Goal: Task Accomplishment & Management: Use online tool/utility

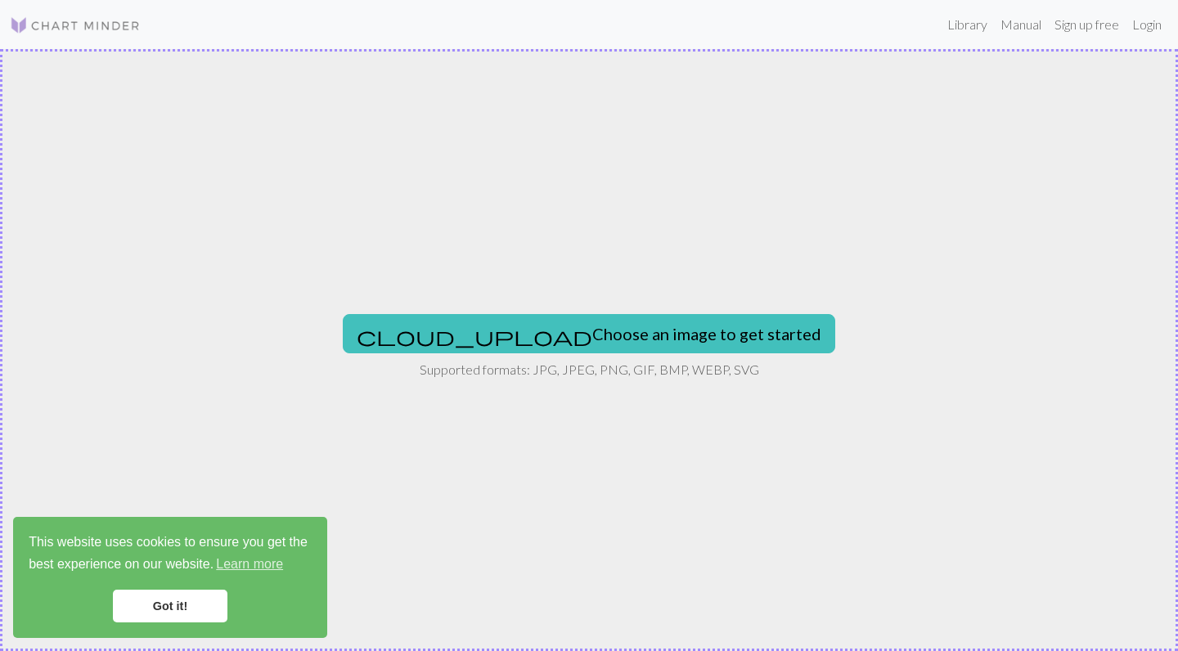
click at [45, 28] on img at bounding box center [75, 26] width 131 height 20
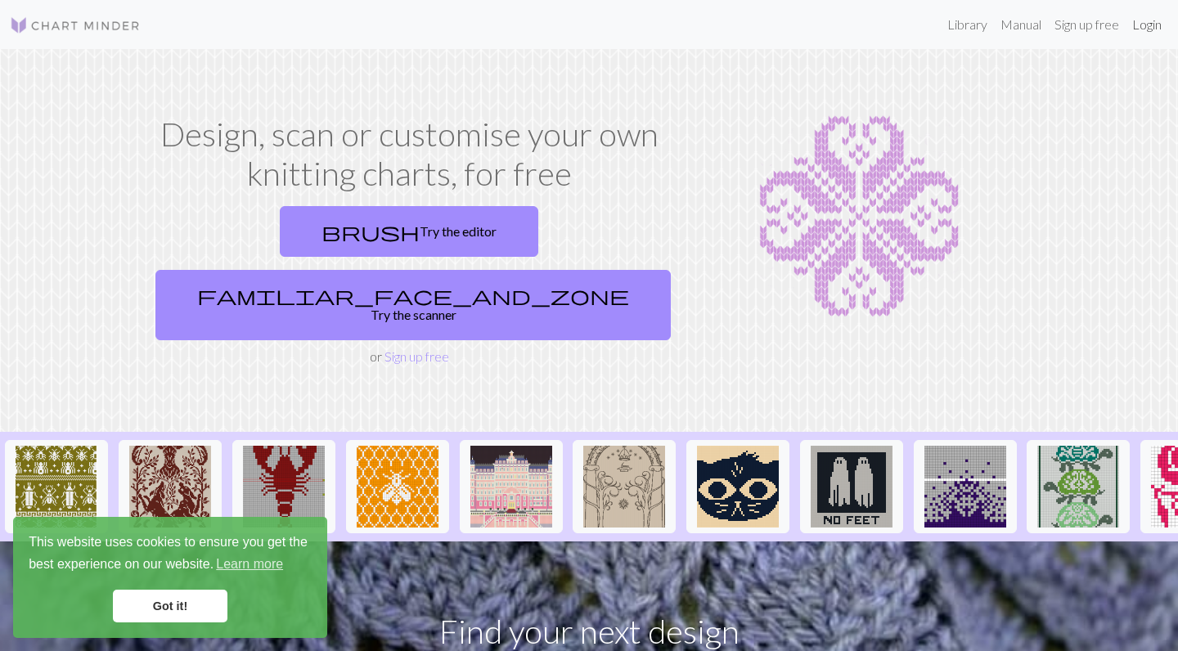
click at [1137, 24] on link "Login" at bounding box center [1147, 24] width 43 height 33
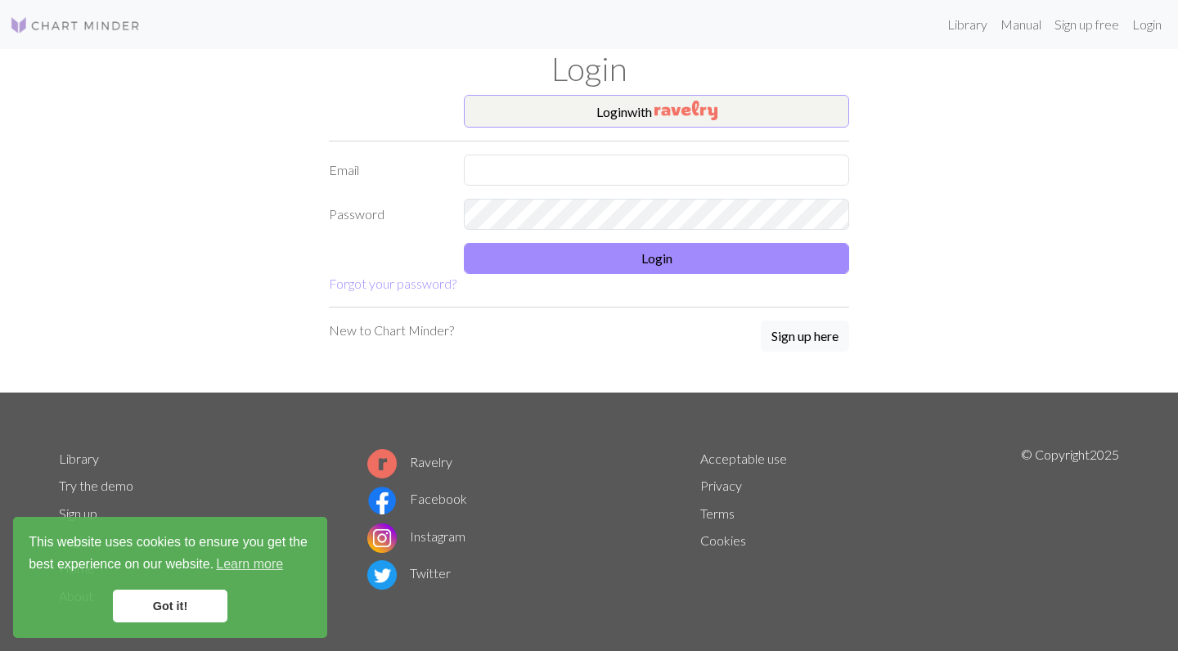
click at [640, 112] on button "Login with" at bounding box center [656, 111] width 385 height 33
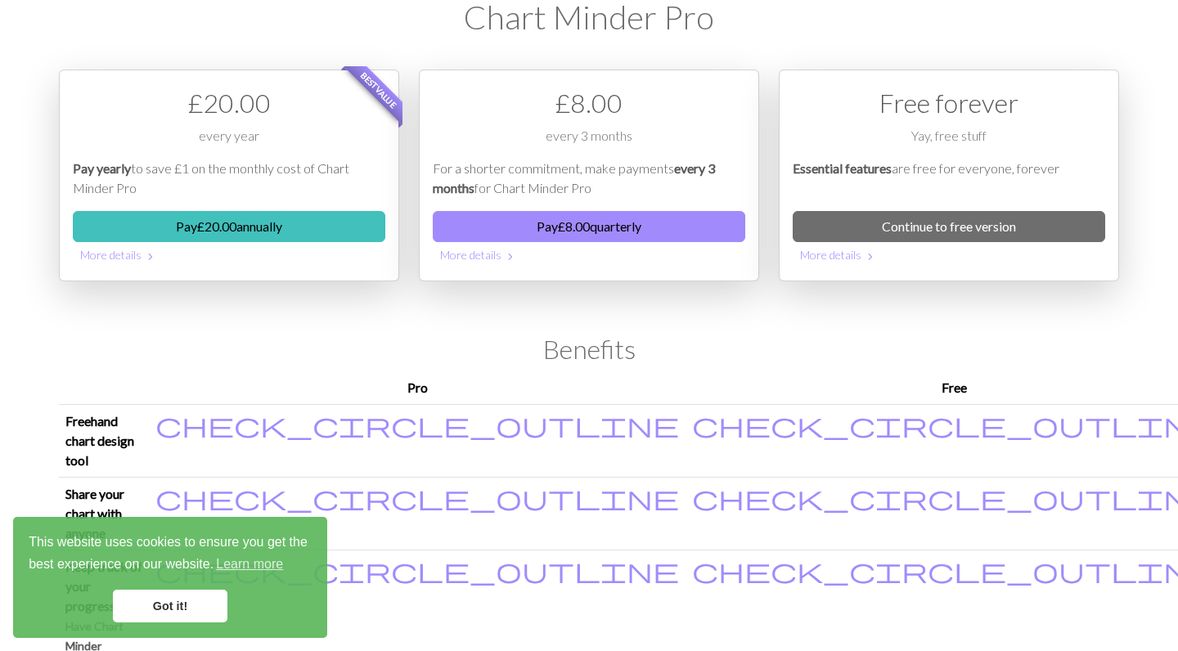
scroll to position [29, 0]
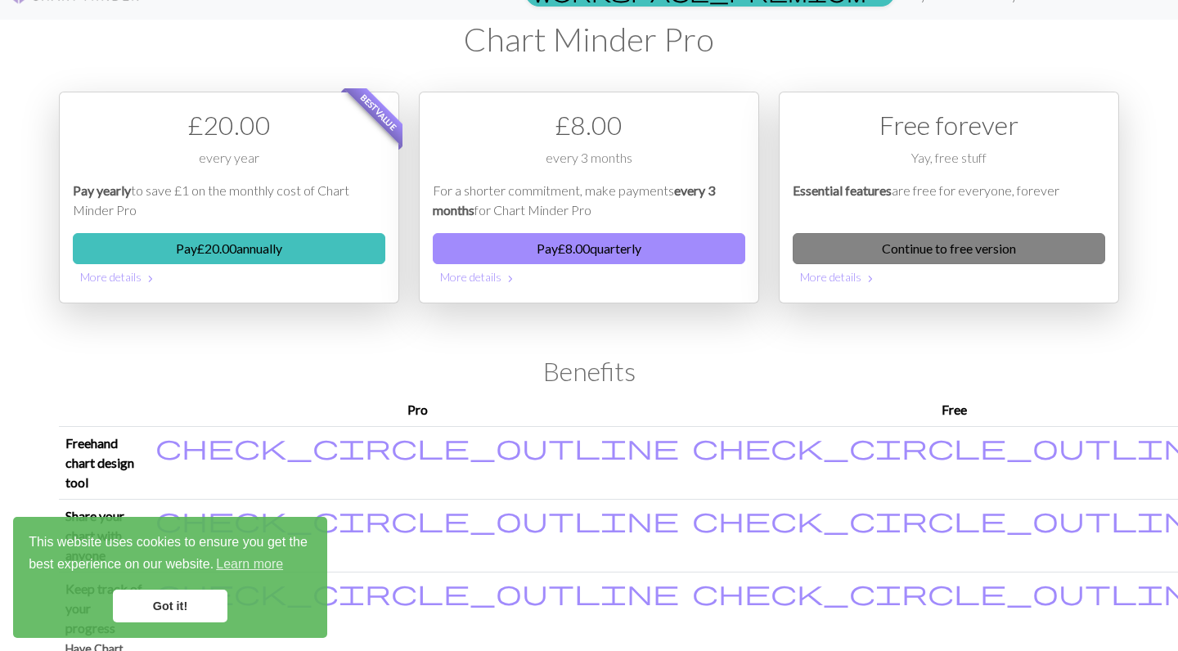
click at [874, 246] on link "Continue to free version" at bounding box center [949, 248] width 312 height 31
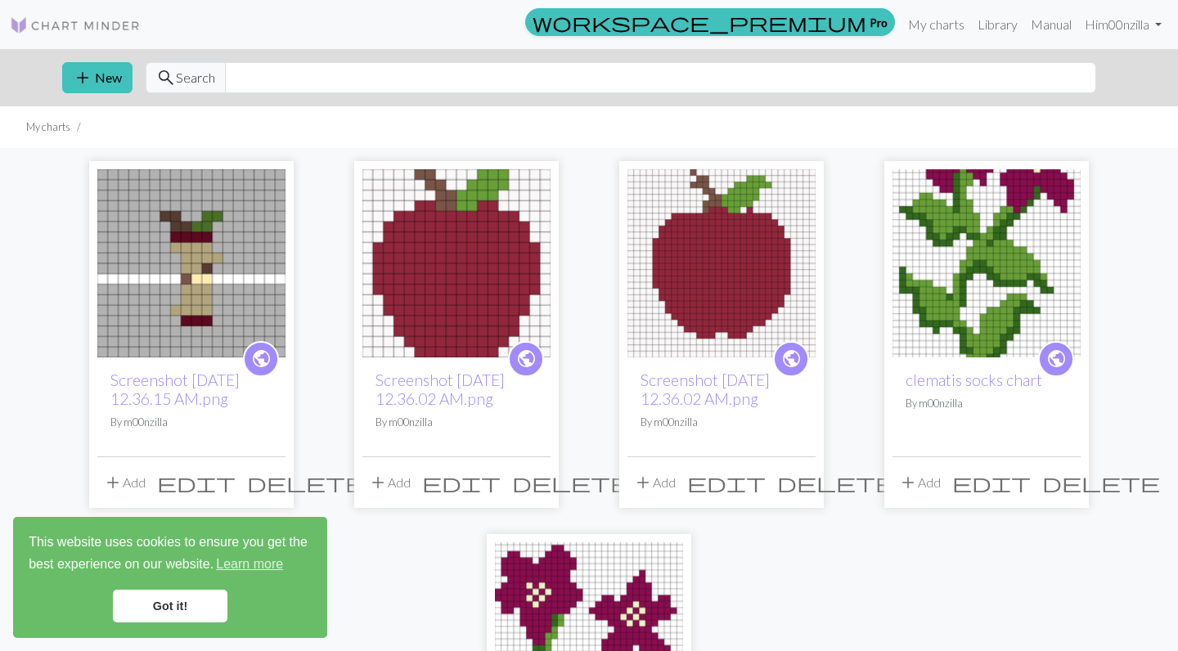
click at [186, 611] on link "Got it!" at bounding box center [170, 606] width 115 height 33
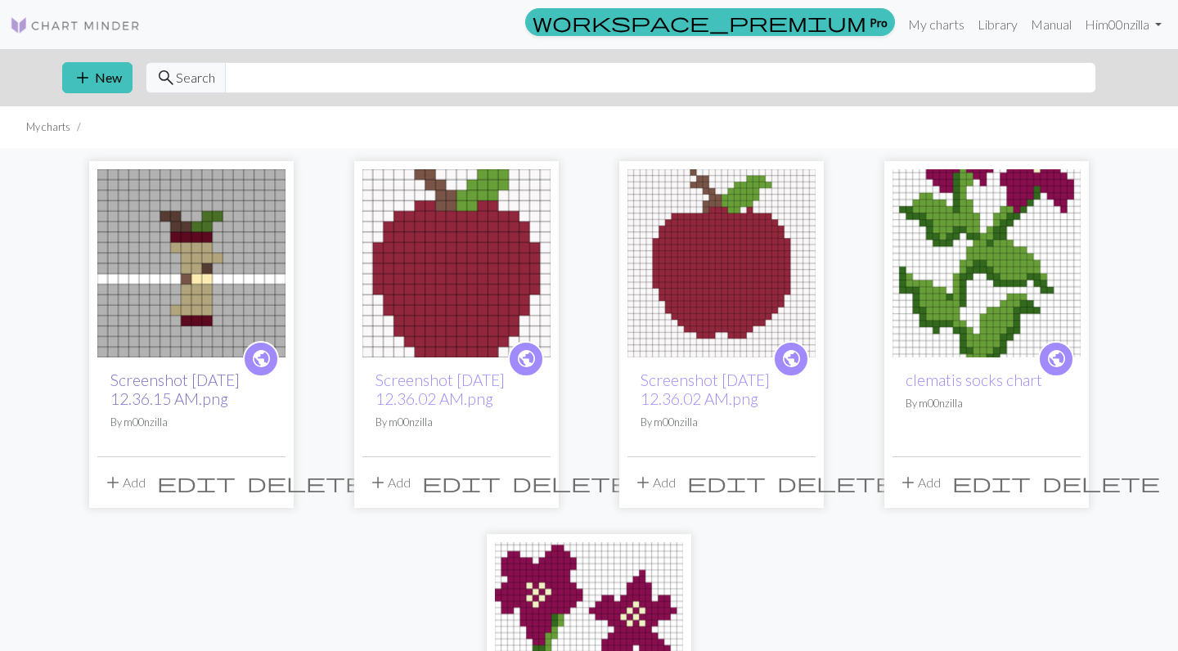
click at [181, 384] on link "Screenshot [DATE] 12.36.15 AM.png" at bounding box center [174, 390] width 129 height 38
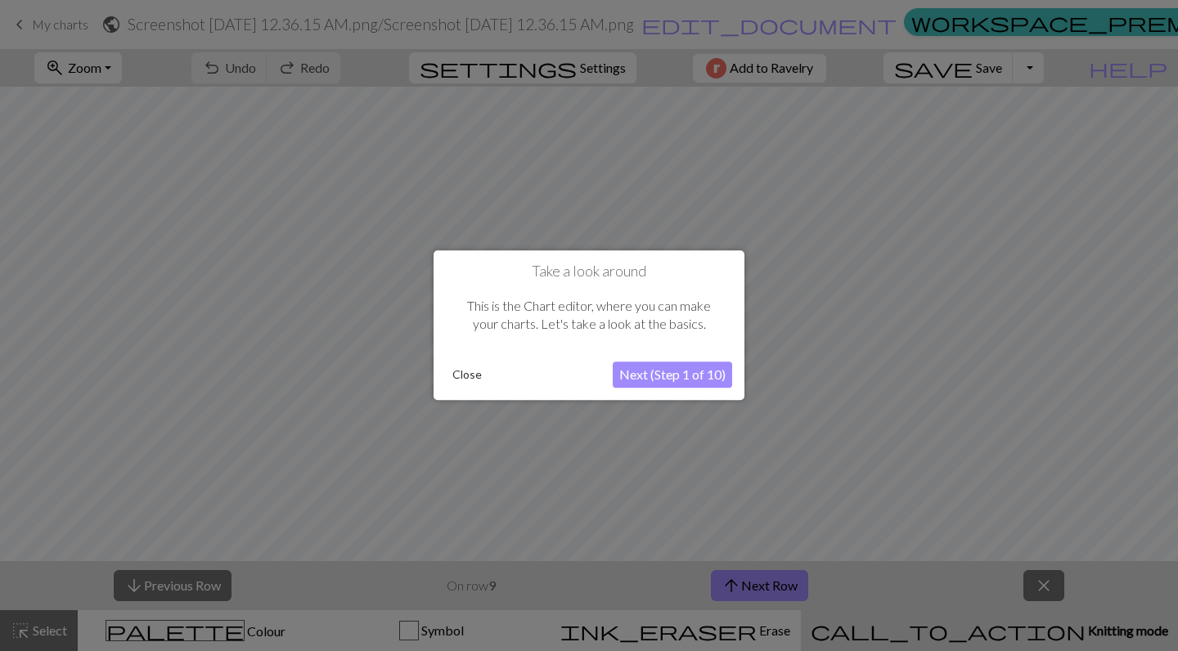
click at [461, 374] on button "Close" at bounding box center [467, 375] width 43 height 25
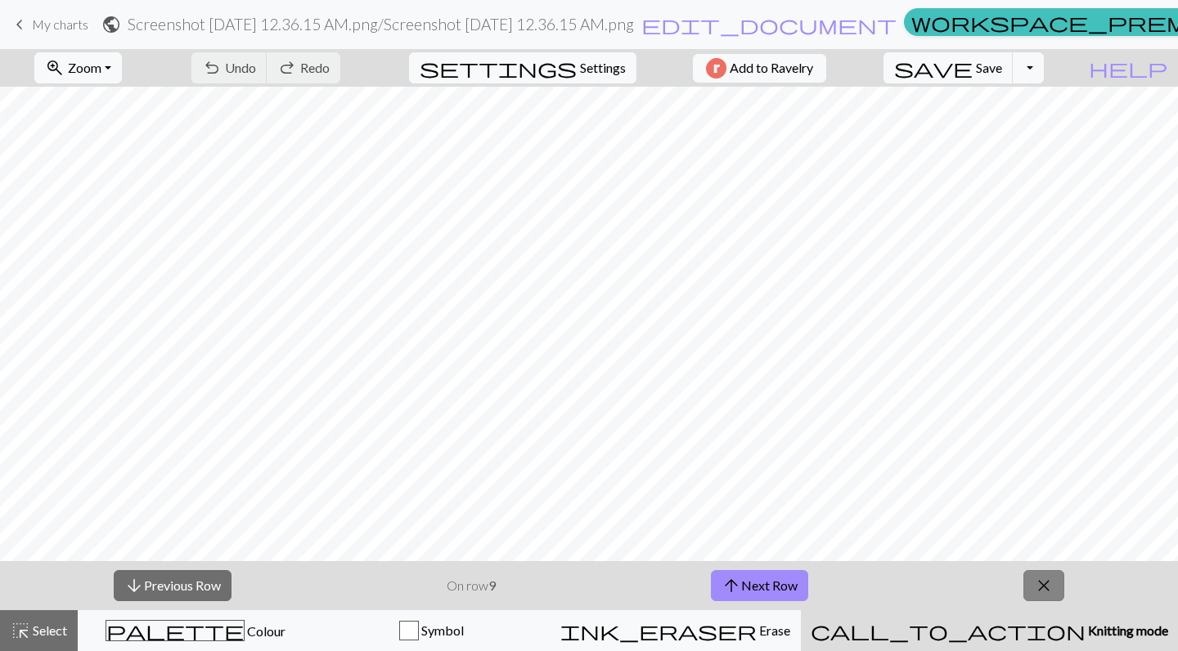
click at [1058, 578] on button "close" at bounding box center [1043, 585] width 41 height 31
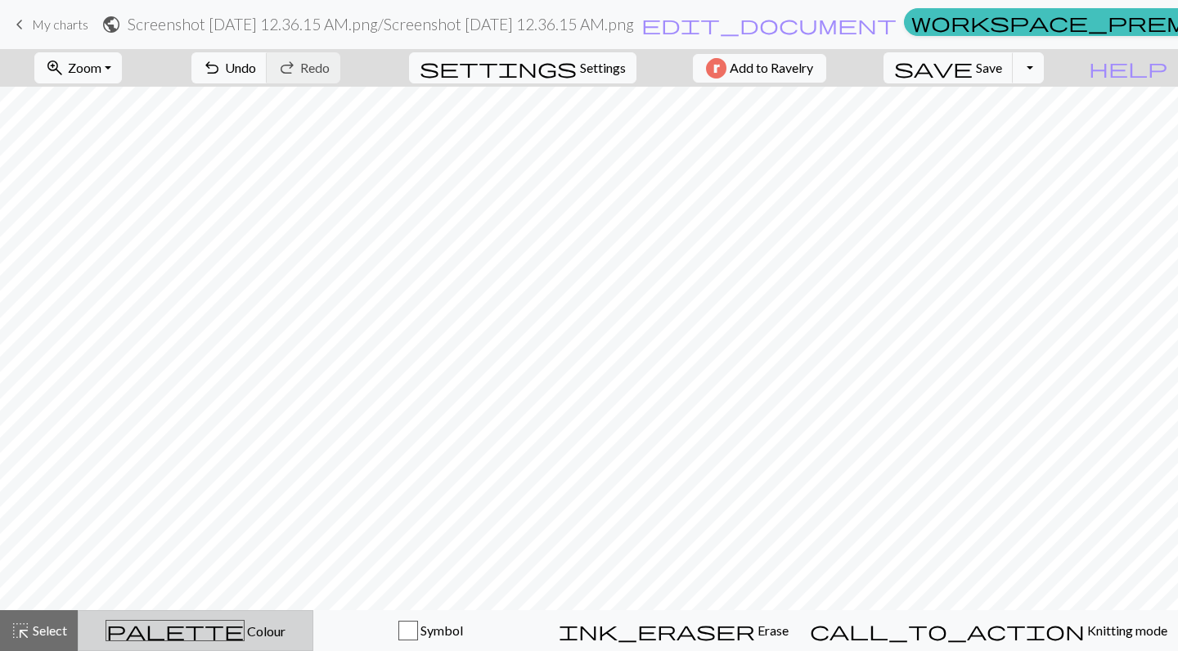
click at [245, 626] on span "Colour" at bounding box center [265, 631] width 41 height 16
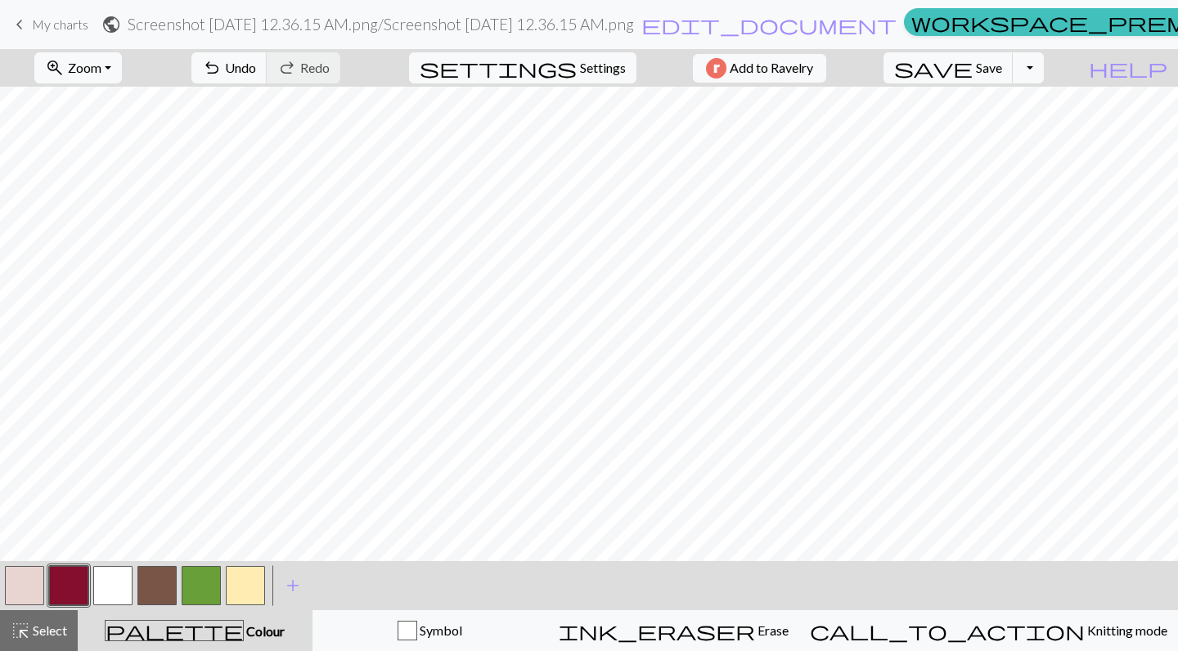
click at [112, 591] on button "button" at bounding box center [112, 585] width 39 height 39
click at [240, 580] on button "button" at bounding box center [245, 585] width 39 height 39
click at [109, 585] on button "button" at bounding box center [112, 585] width 39 height 39
click at [250, 584] on button "button" at bounding box center [245, 585] width 39 height 39
click at [116, 581] on button "button" at bounding box center [112, 585] width 39 height 39
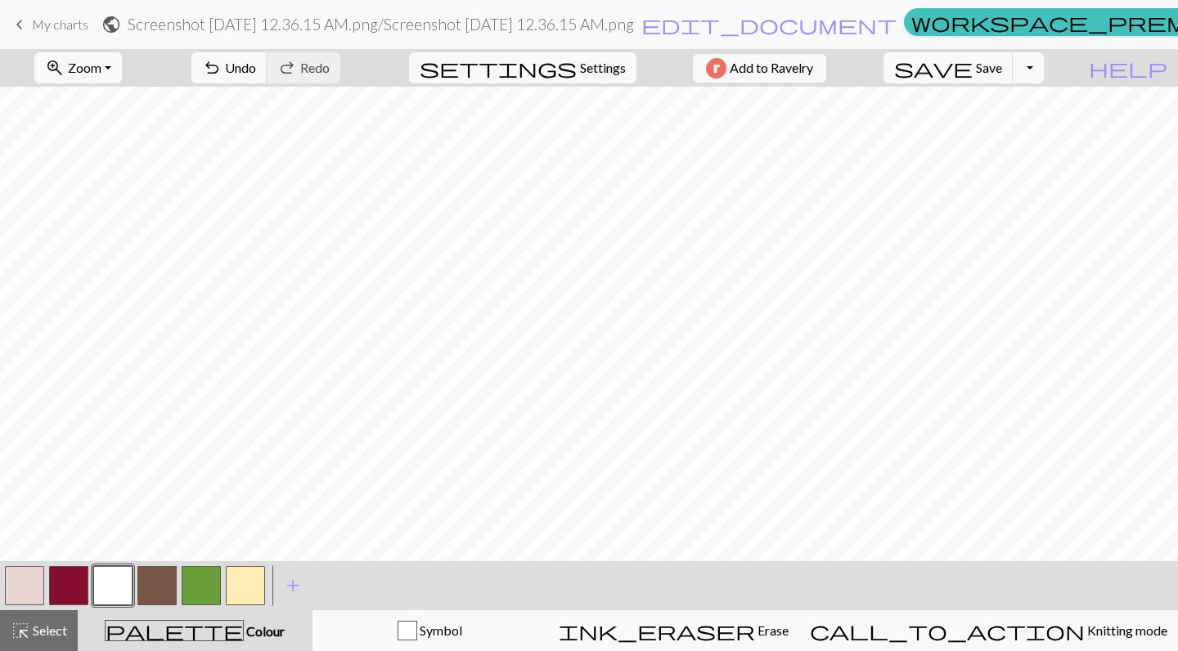
click at [246, 578] on button "button" at bounding box center [245, 585] width 39 height 39
click at [119, 569] on button "button" at bounding box center [112, 585] width 39 height 39
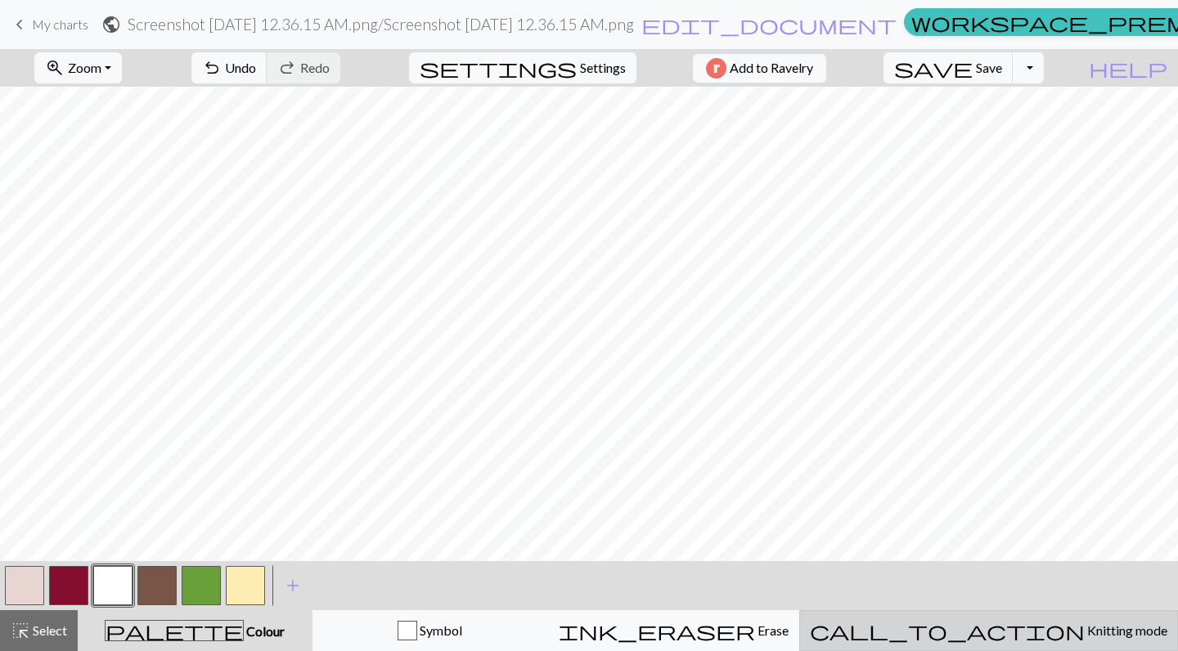
click at [1020, 646] on button "call_to_action Knitting mode Knitting mode" at bounding box center [988, 630] width 379 height 41
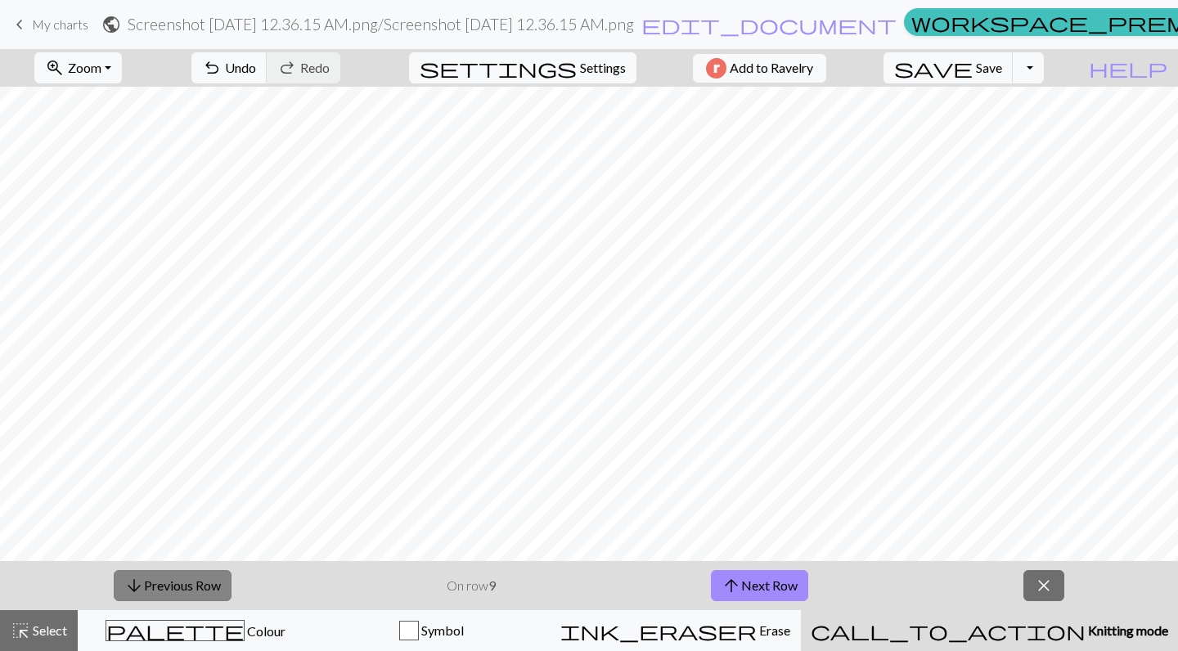
click at [211, 579] on button "arrow_downward Previous Row" at bounding box center [173, 585] width 118 height 31
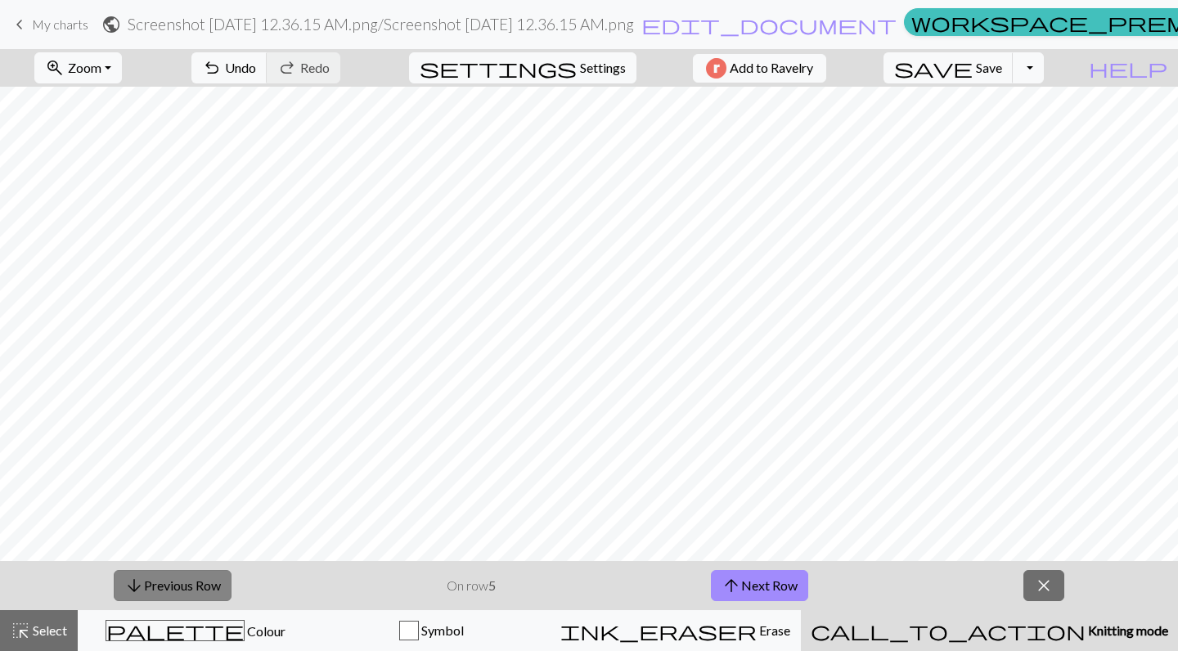
click at [211, 579] on button "arrow_downward Previous Row" at bounding box center [173, 585] width 118 height 31
click at [1037, 586] on span "close" at bounding box center [1044, 585] width 20 height 23
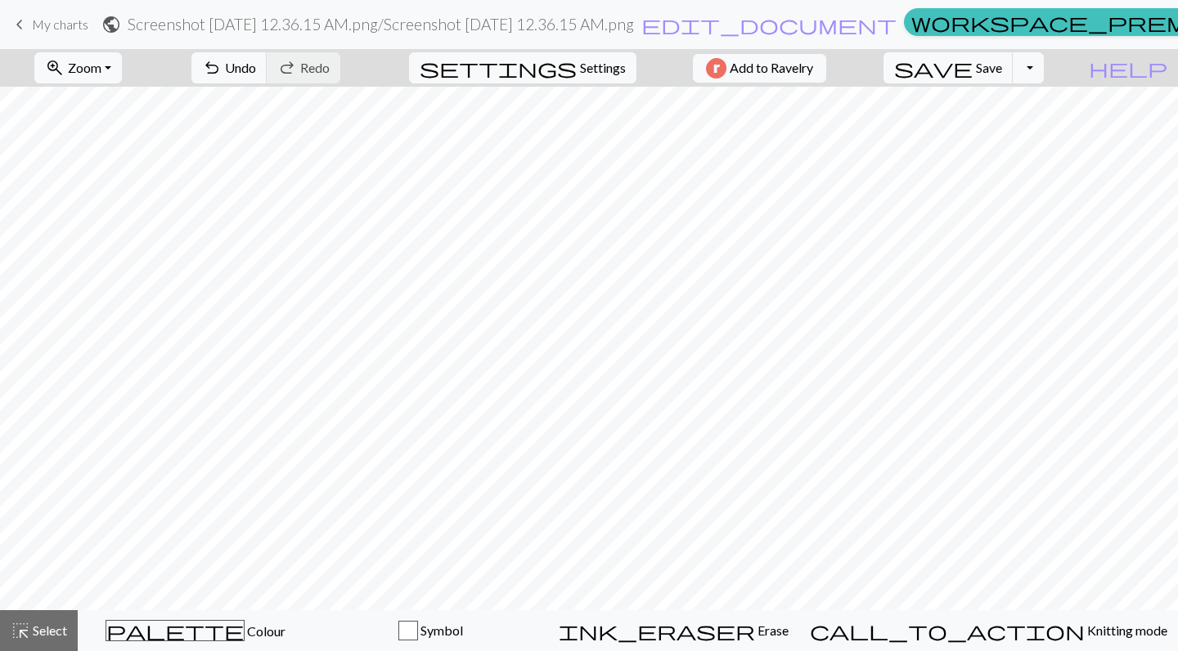
click at [25, 21] on span "keyboard_arrow_left" at bounding box center [20, 24] width 20 height 23
click at [973, 69] on span "save" at bounding box center [933, 67] width 79 height 23
click at [973, 72] on span "save" at bounding box center [933, 67] width 79 height 23
click at [49, 33] on div "Chart saved" at bounding box center [589, 32] width 1178 height 65
click at [24, 21] on div "Chart saved" at bounding box center [589, 32] width 1178 height 65
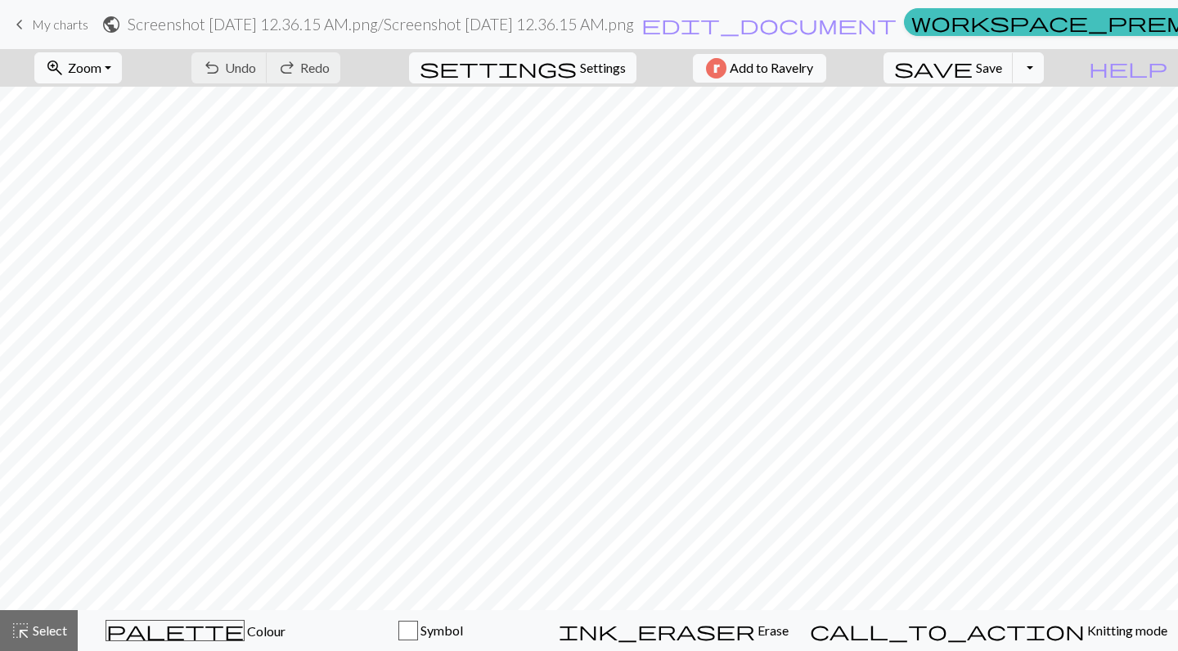
click at [20, 24] on span "keyboard_arrow_left" at bounding box center [20, 24] width 20 height 23
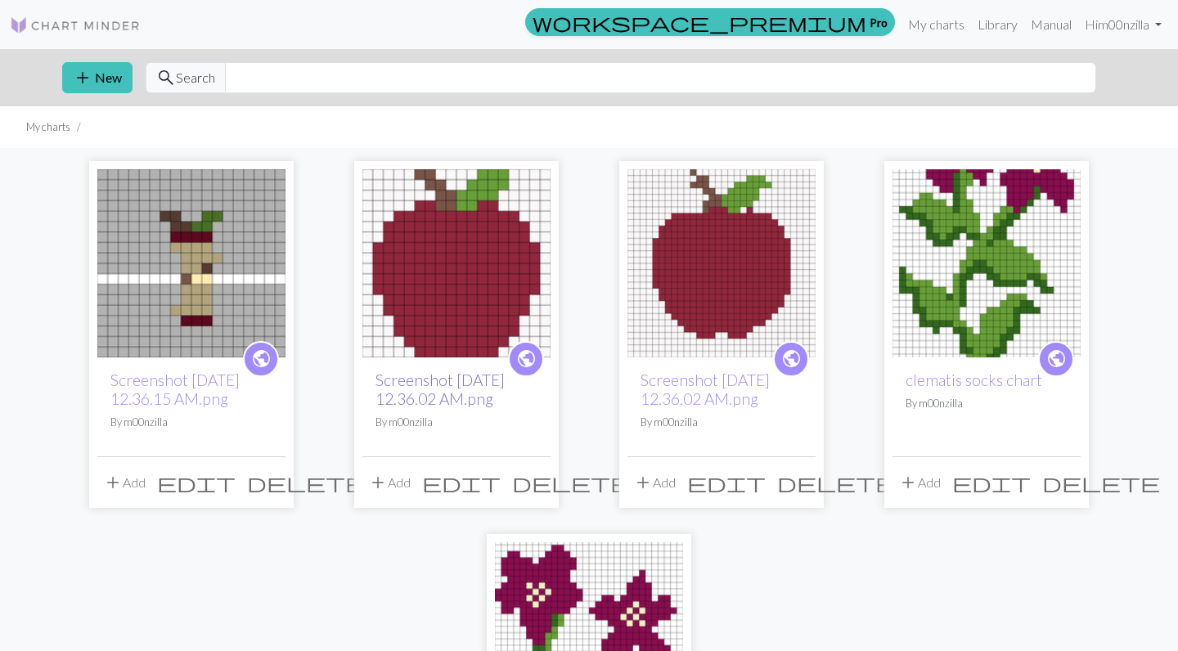
click at [456, 390] on link "Screenshot [DATE] 12.36.02 AM.png" at bounding box center [439, 390] width 129 height 38
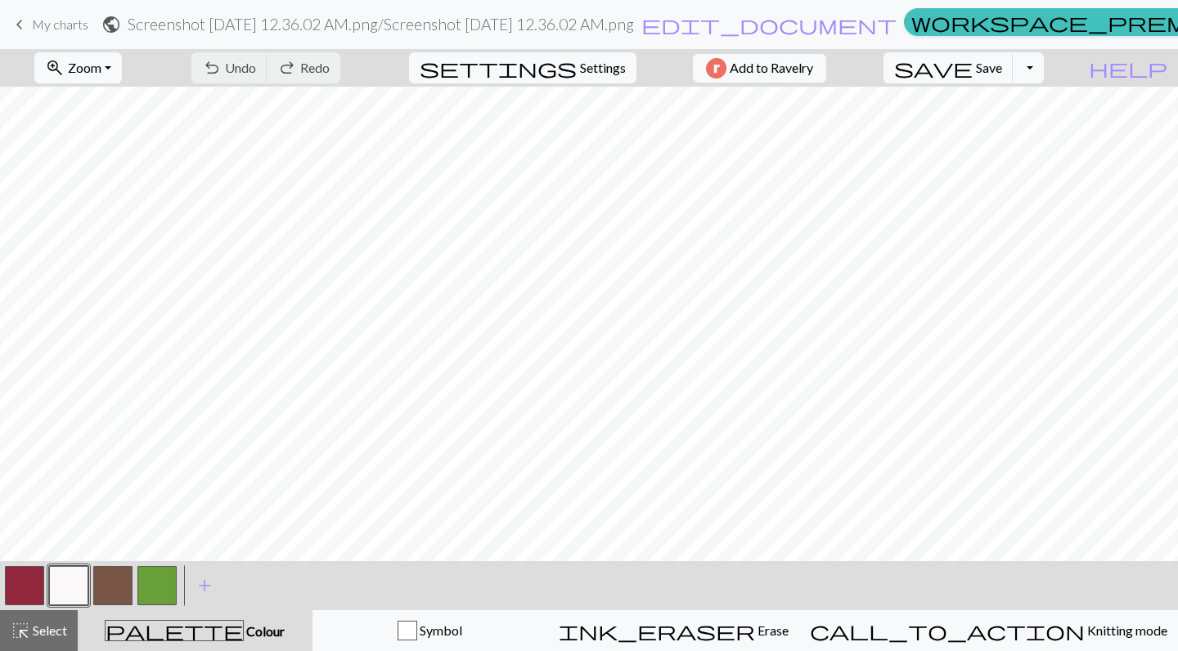
click at [21, 16] on span "keyboard_arrow_left" at bounding box center [20, 24] width 20 height 23
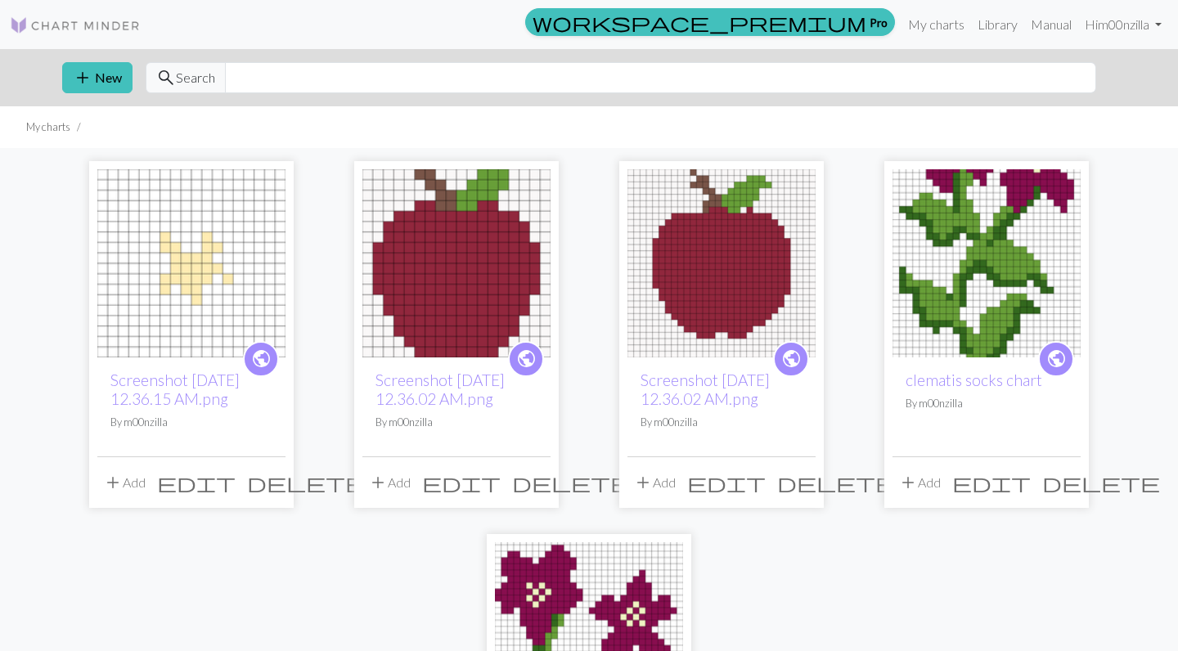
click at [186, 289] on img at bounding box center [191, 263] width 188 height 188
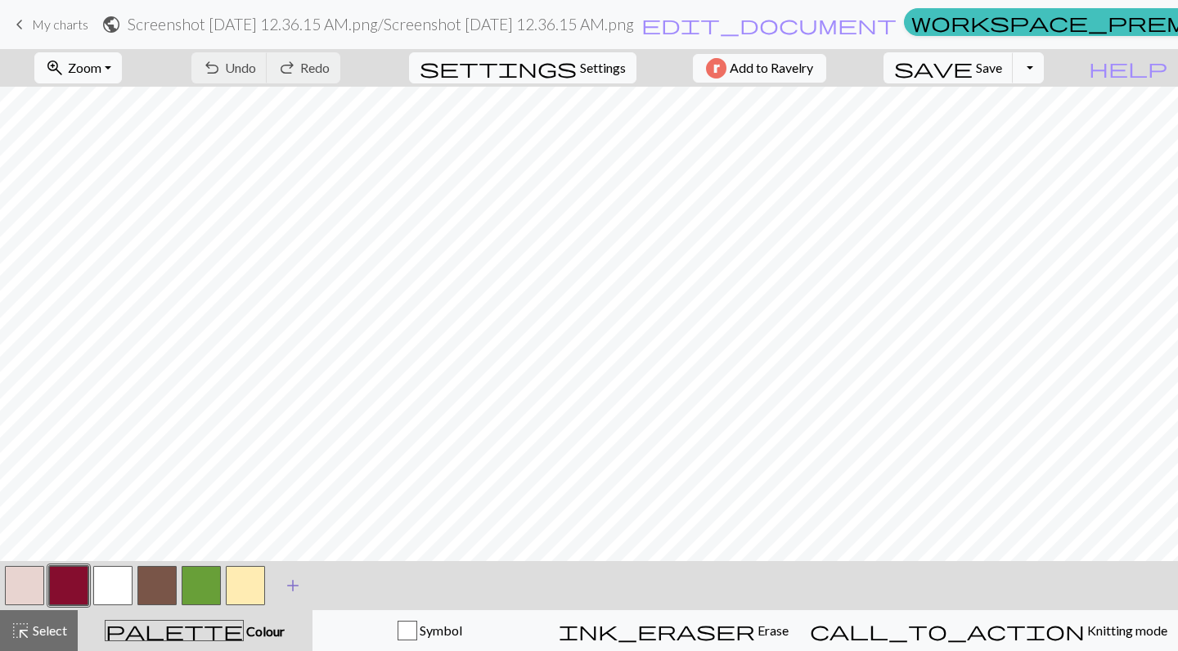
click at [293, 591] on span "add" at bounding box center [293, 585] width 20 height 23
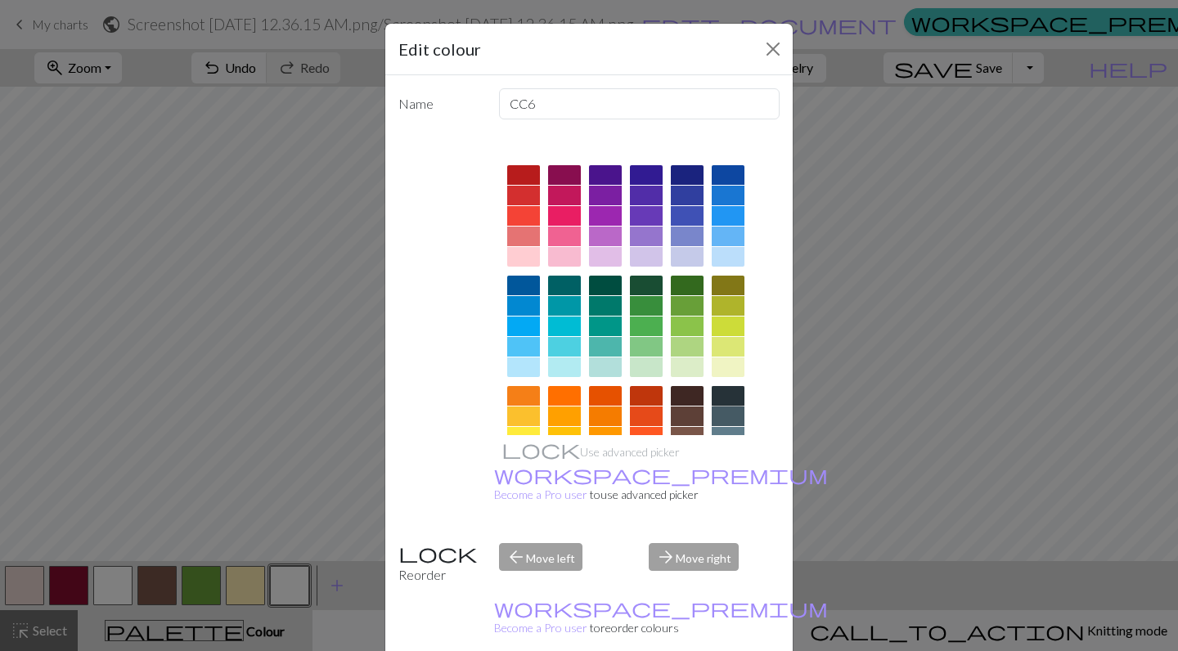
click at [736, 396] on div at bounding box center [728, 396] width 33 height 20
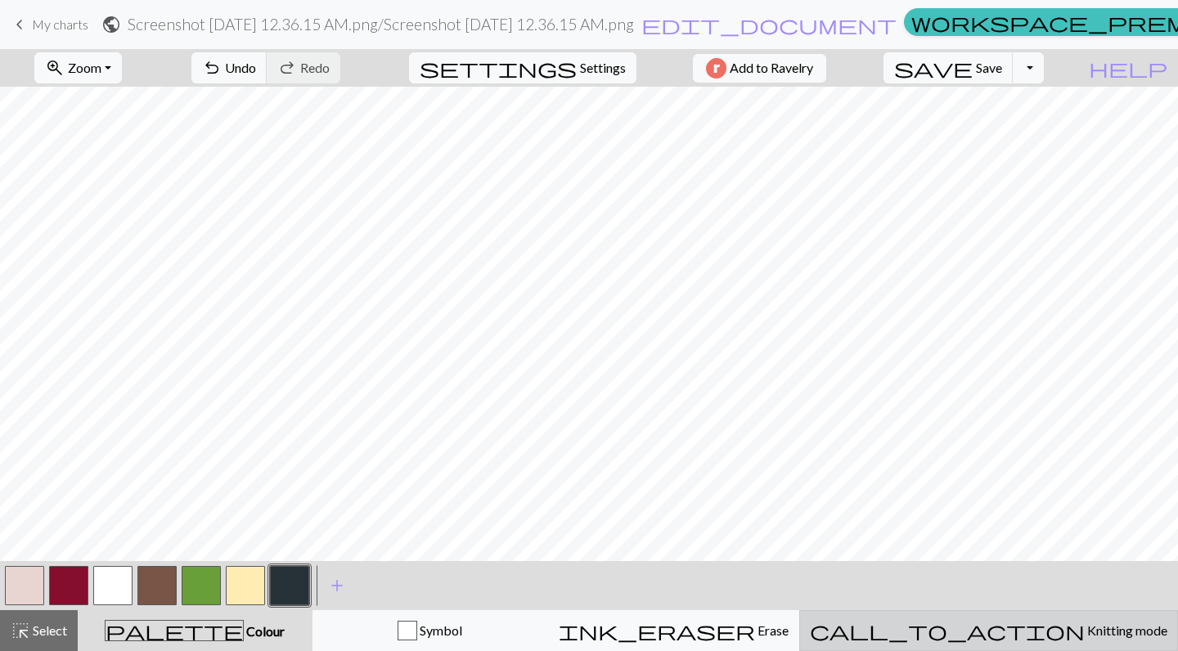
click at [1085, 632] on span "Knitting mode" at bounding box center [1126, 630] width 83 height 16
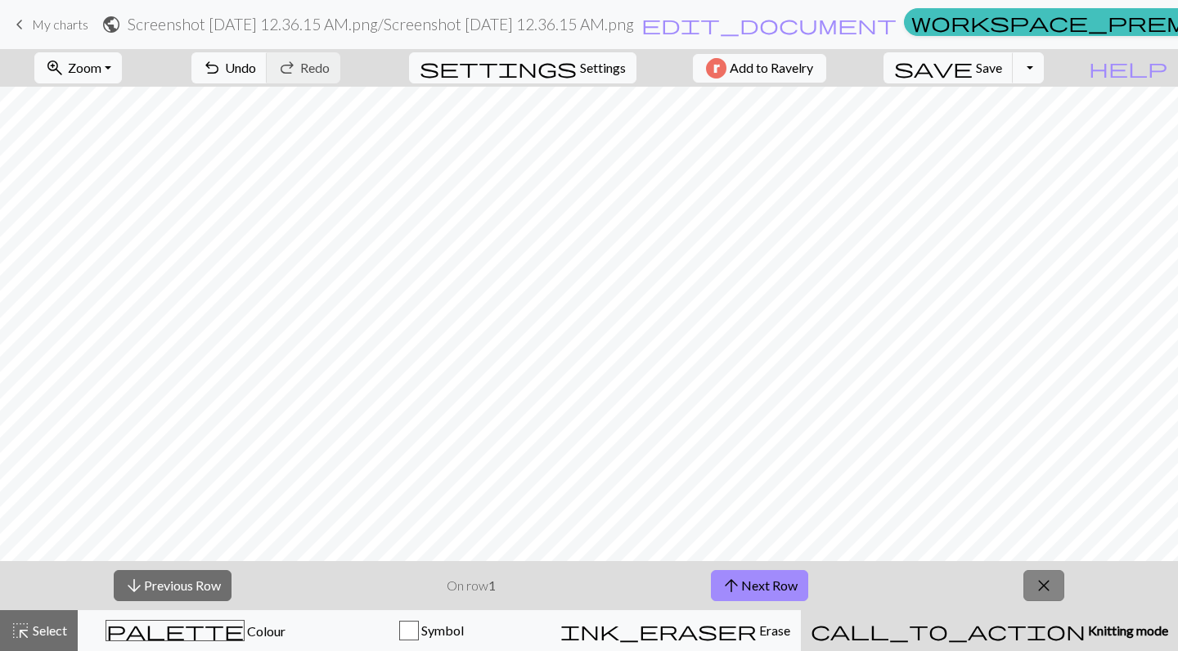
click at [1042, 586] on span "close" at bounding box center [1044, 585] width 20 height 23
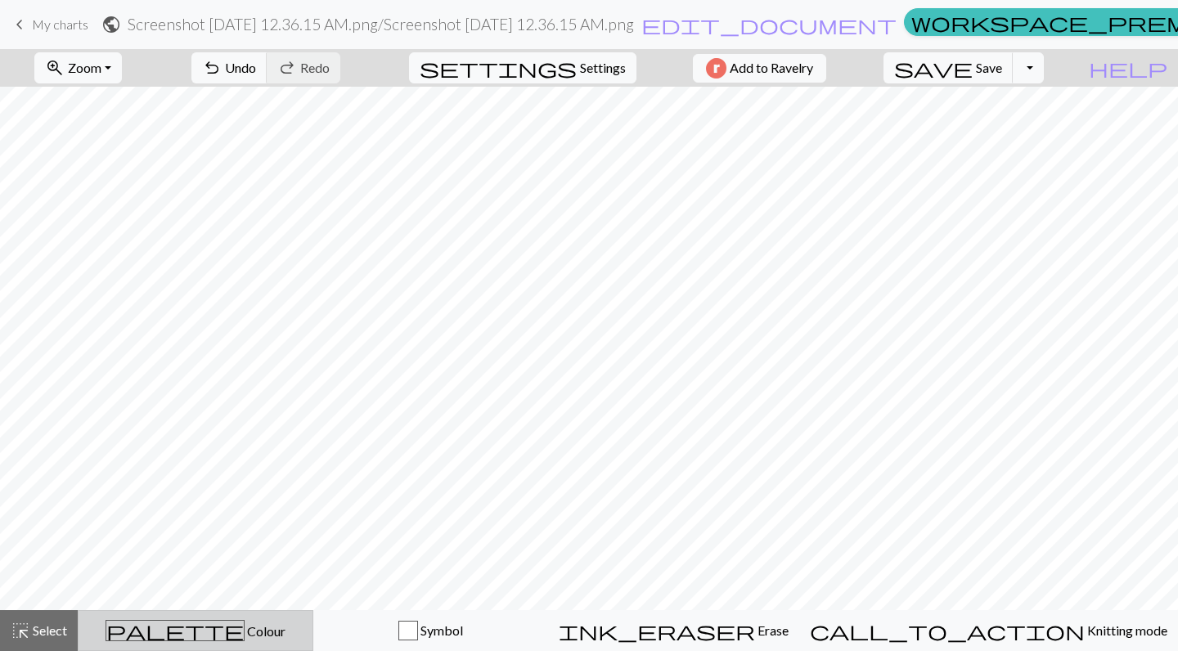
click at [271, 635] on div "palette Colour Colour" at bounding box center [195, 630] width 214 height 21
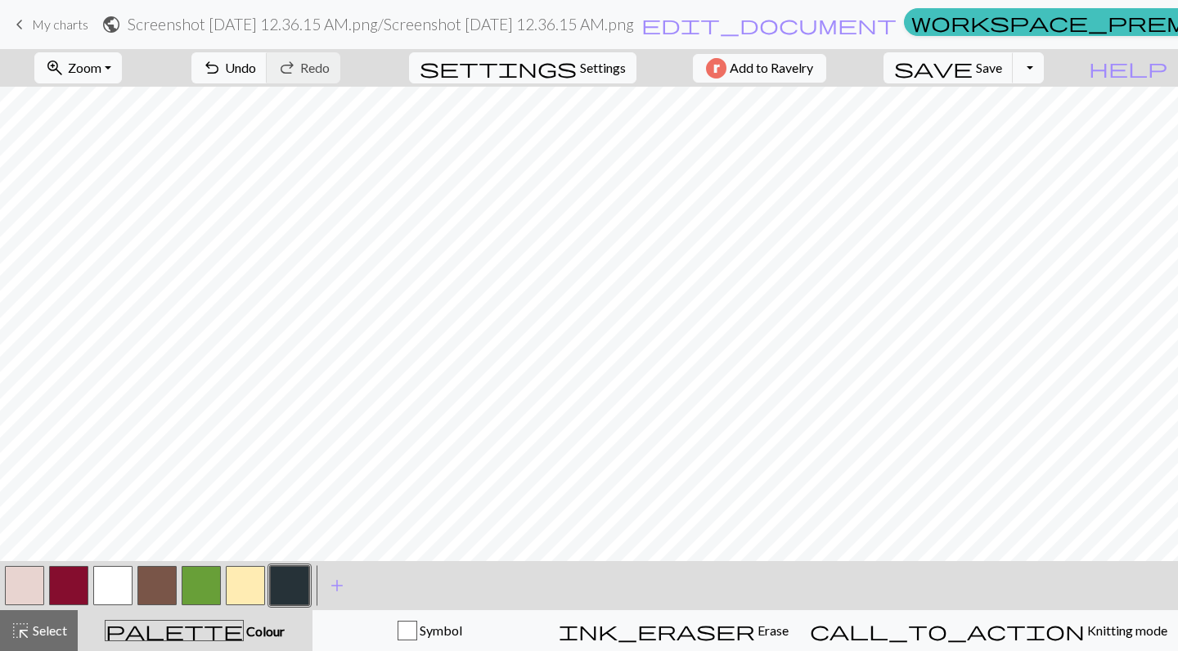
click at [131, 579] on button "button" at bounding box center [112, 585] width 39 height 39
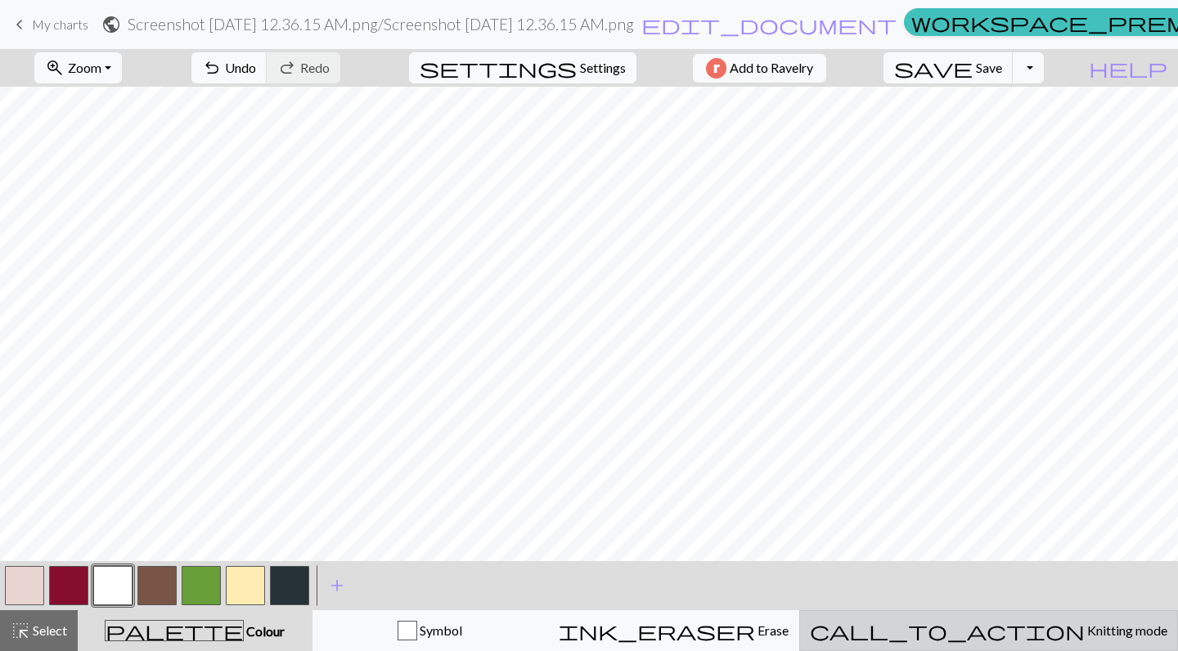
click at [1085, 637] on span "Knitting mode" at bounding box center [1126, 630] width 83 height 16
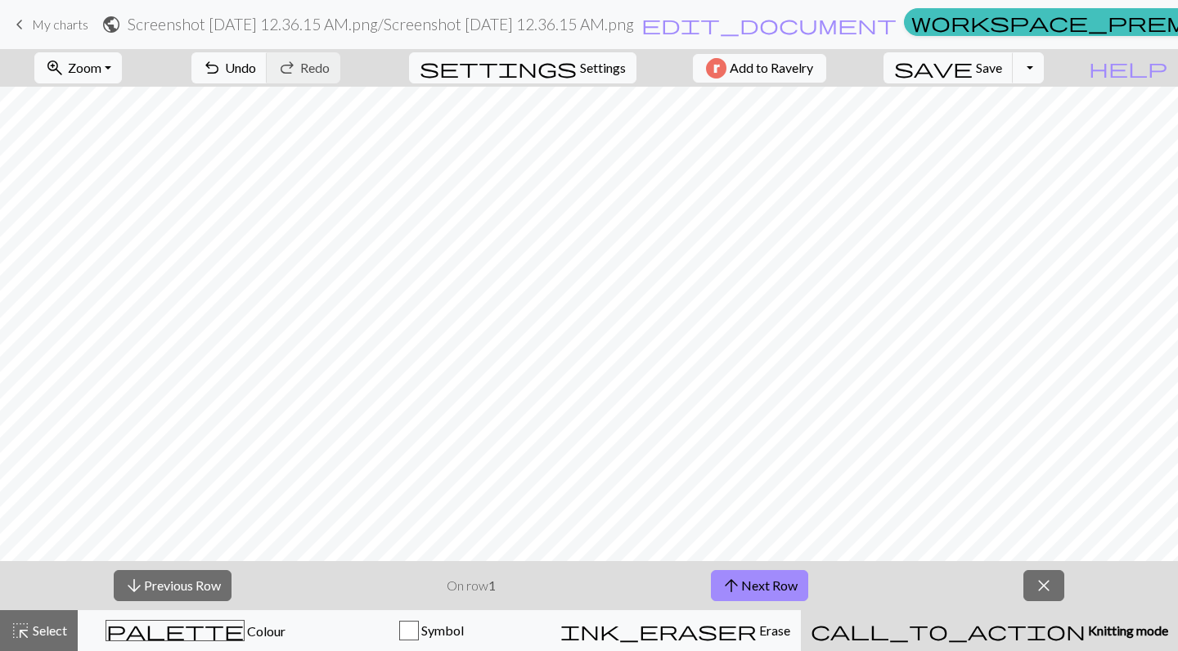
click at [33, 25] on span "My charts" at bounding box center [60, 24] width 56 height 16
click at [973, 70] on span "save" at bounding box center [933, 67] width 79 height 23
click at [11, 24] on div "Chart saved" at bounding box center [589, 32] width 1178 height 65
click at [20, 23] on div "Chart saved" at bounding box center [589, 32] width 1178 height 65
click at [57, 24] on span "My charts" at bounding box center [60, 24] width 56 height 16
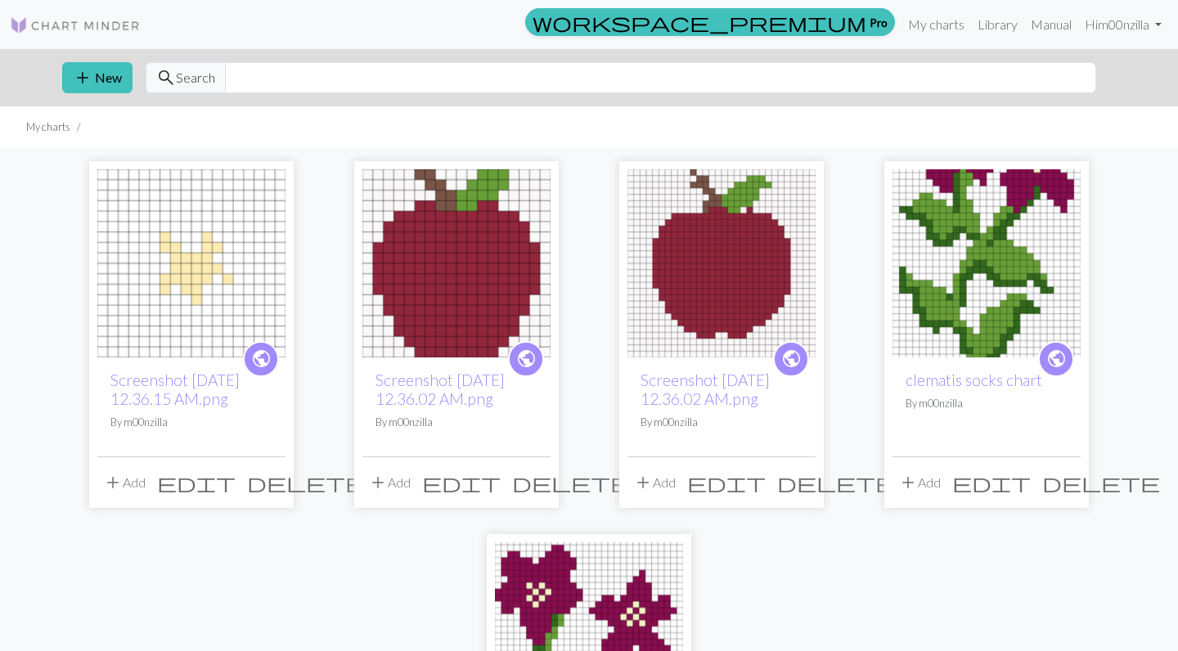
click at [419, 304] on img at bounding box center [456, 263] width 188 height 188
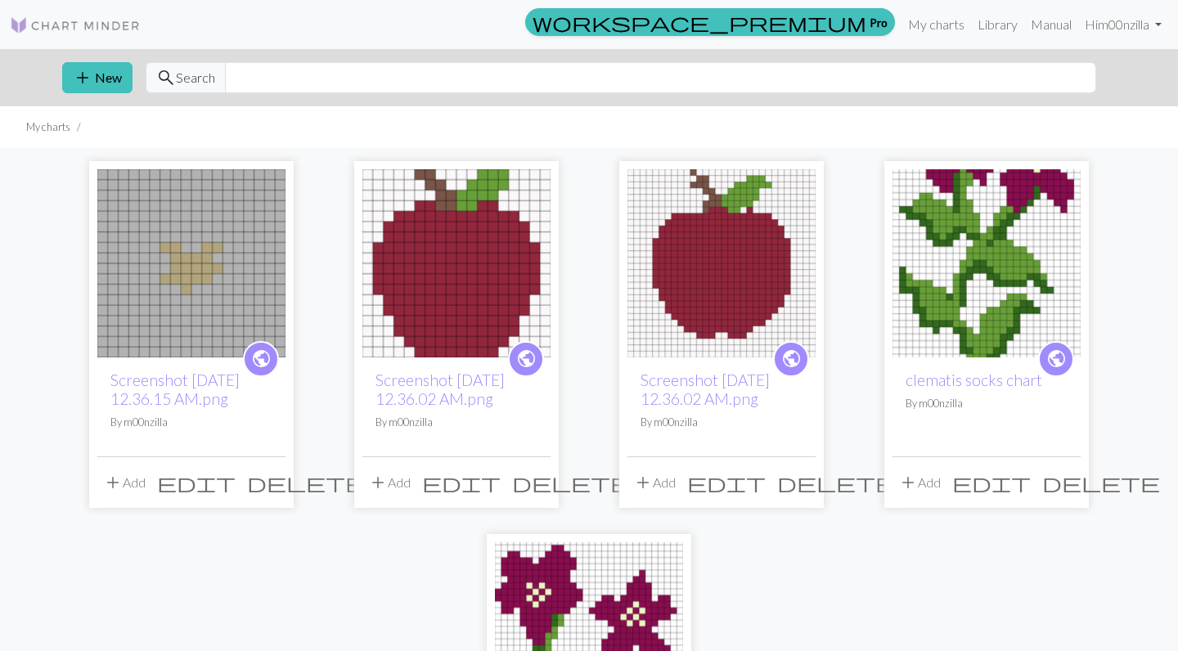
click at [217, 264] on img at bounding box center [191, 263] width 188 height 188
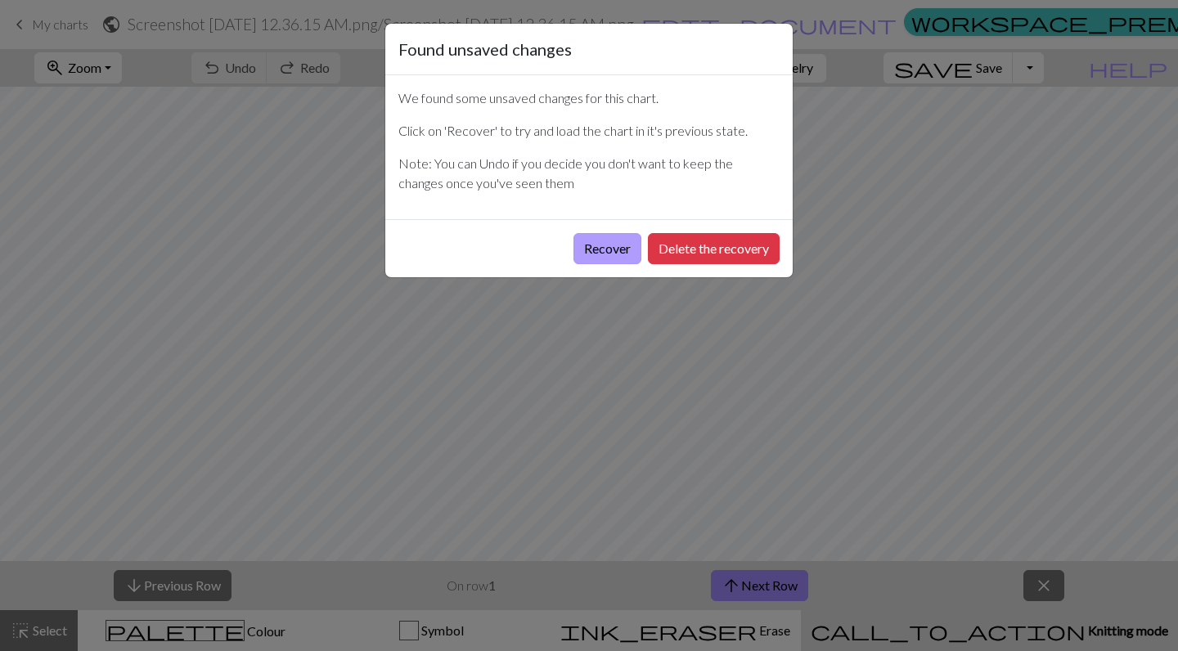
click at [600, 245] on button "Recover" at bounding box center [607, 248] width 68 height 31
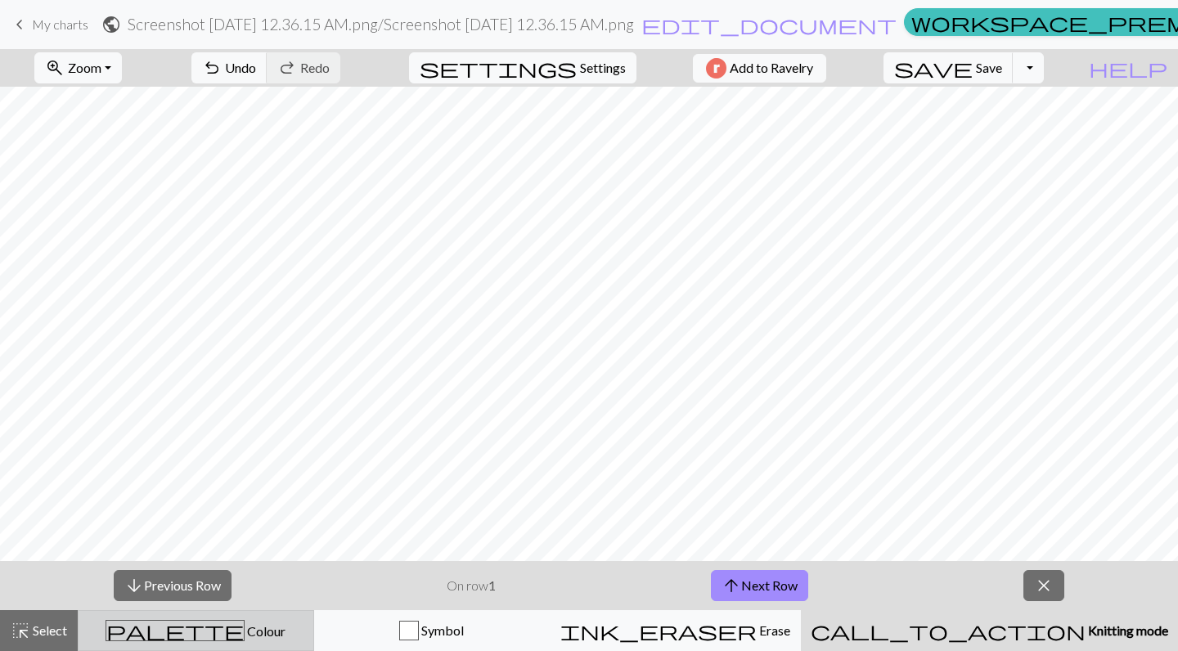
click at [276, 630] on div "palette Colour Colour" at bounding box center [195, 630] width 215 height 21
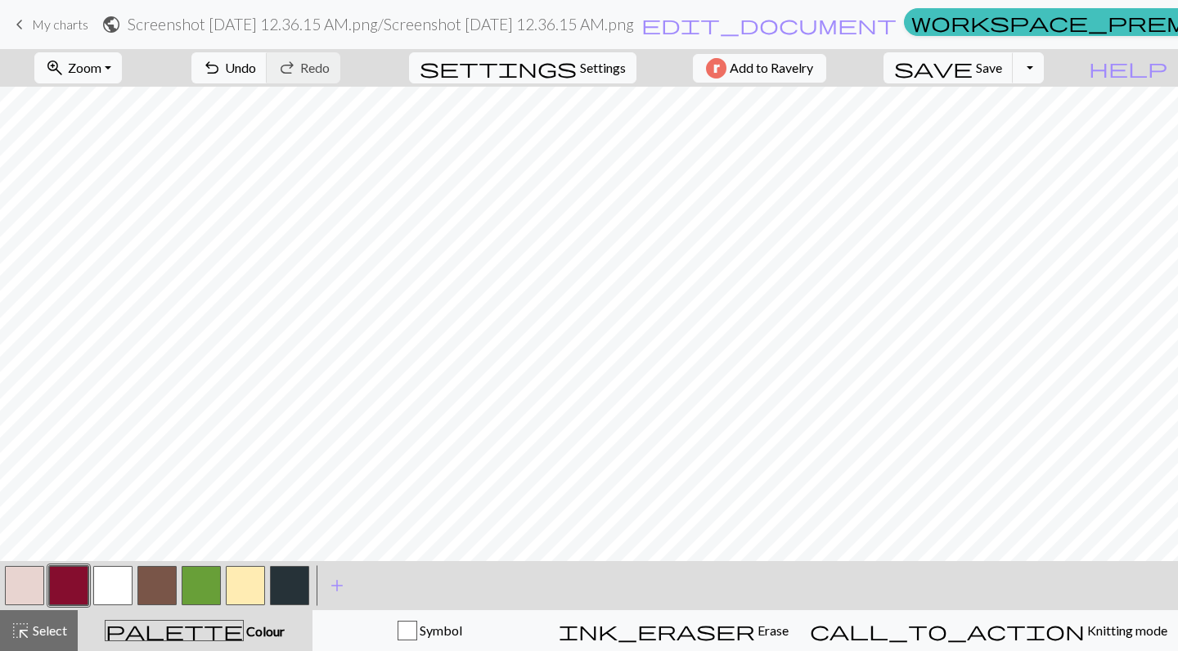
click at [294, 577] on button "button" at bounding box center [289, 585] width 39 height 39
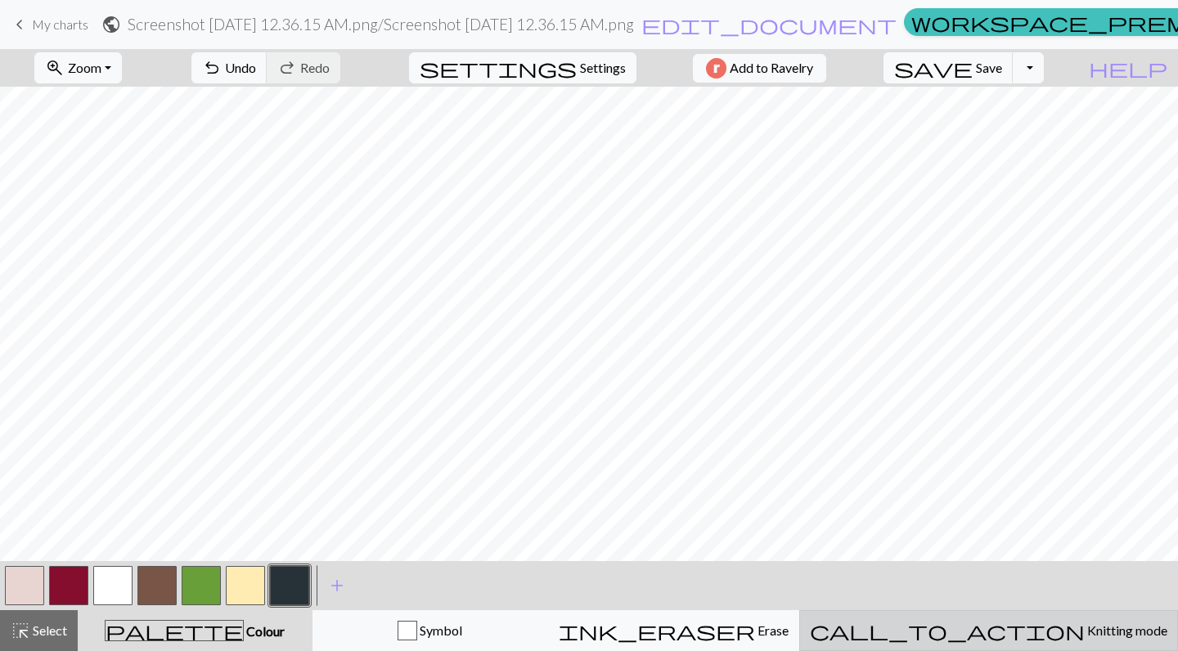
click at [1085, 634] on span "Knitting mode" at bounding box center [1126, 630] width 83 height 16
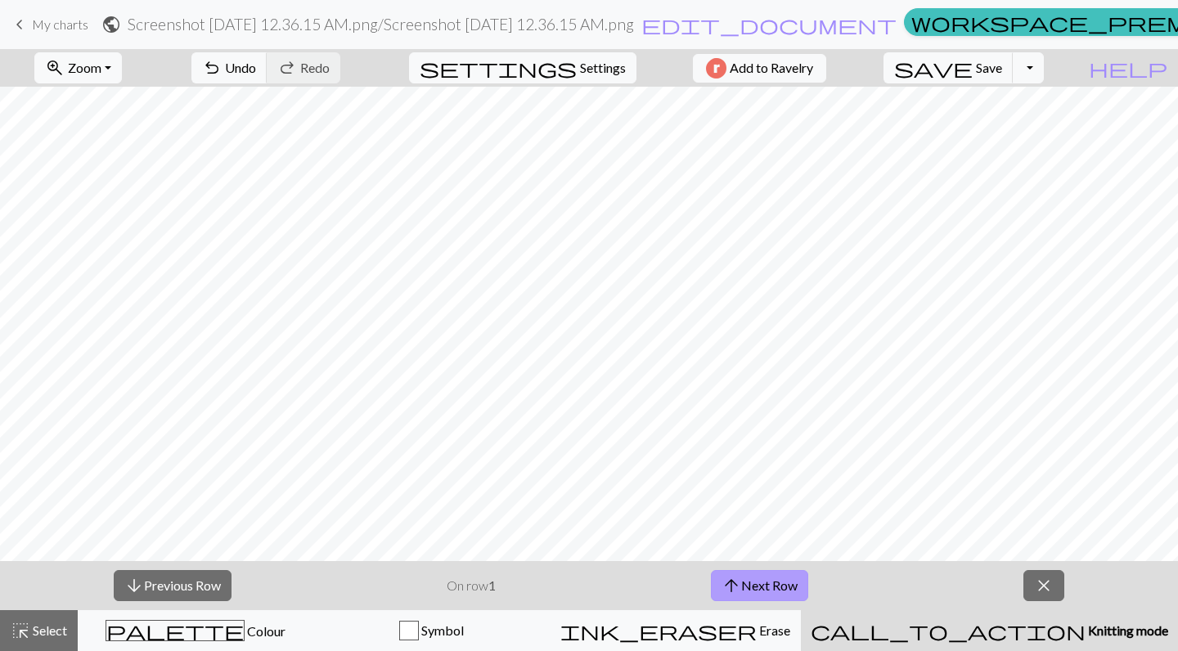
click at [785, 579] on button "arrow_upward Next Row" at bounding box center [759, 585] width 97 height 31
click at [158, 591] on button "arrow_downward Previous Row" at bounding box center [173, 585] width 118 height 31
click at [753, 584] on button "arrow_upward Next Row" at bounding box center [759, 585] width 97 height 31
click at [200, 575] on button "arrow_downward Previous Row" at bounding box center [173, 585] width 118 height 31
click at [757, 592] on button "arrow_upward Next Row" at bounding box center [759, 585] width 97 height 31
